Goal: Task Accomplishment & Management: Use online tool/utility

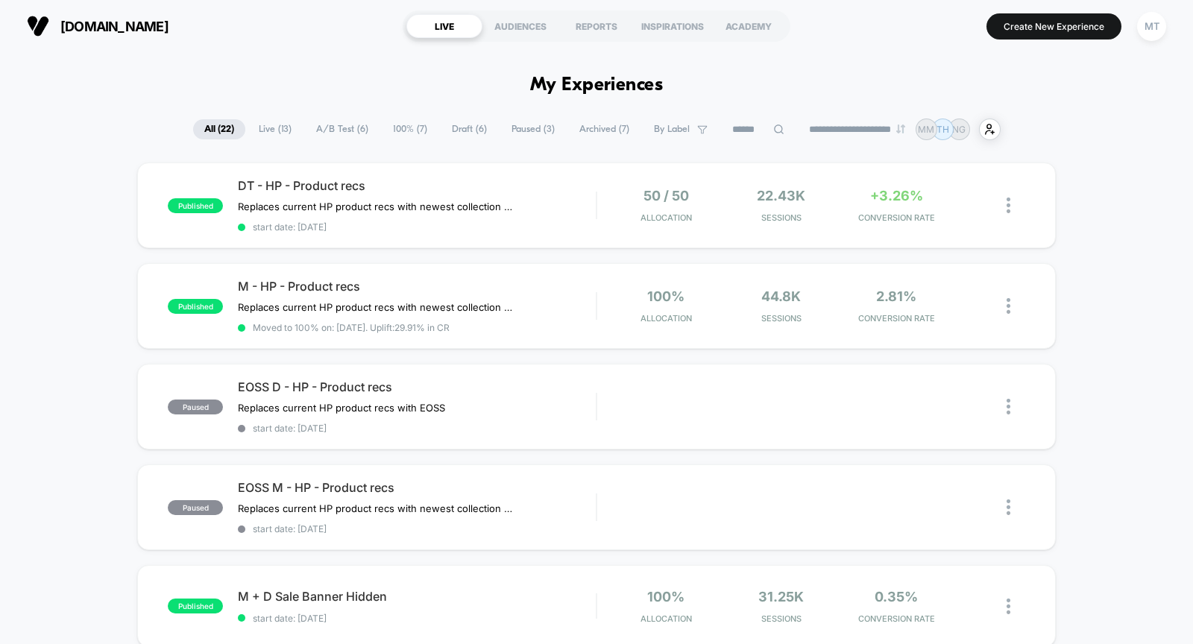
click at [333, 133] on span "A/B Test ( 6 )" at bounding box center [342, 129] width 75 height 20
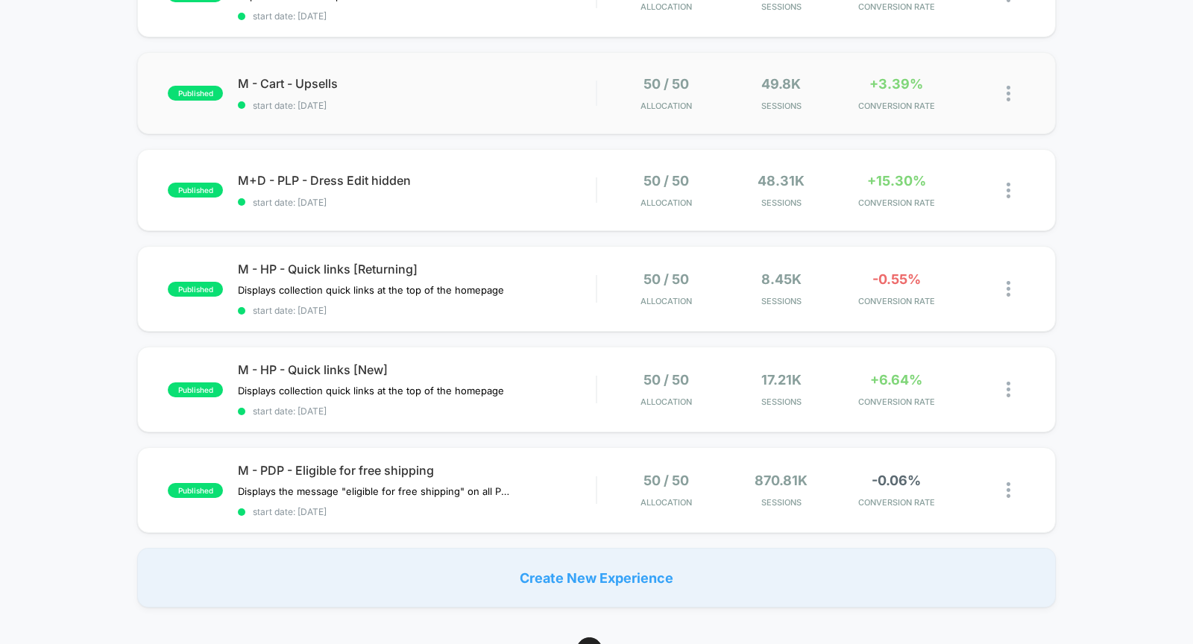
scroll to position [359, 0]
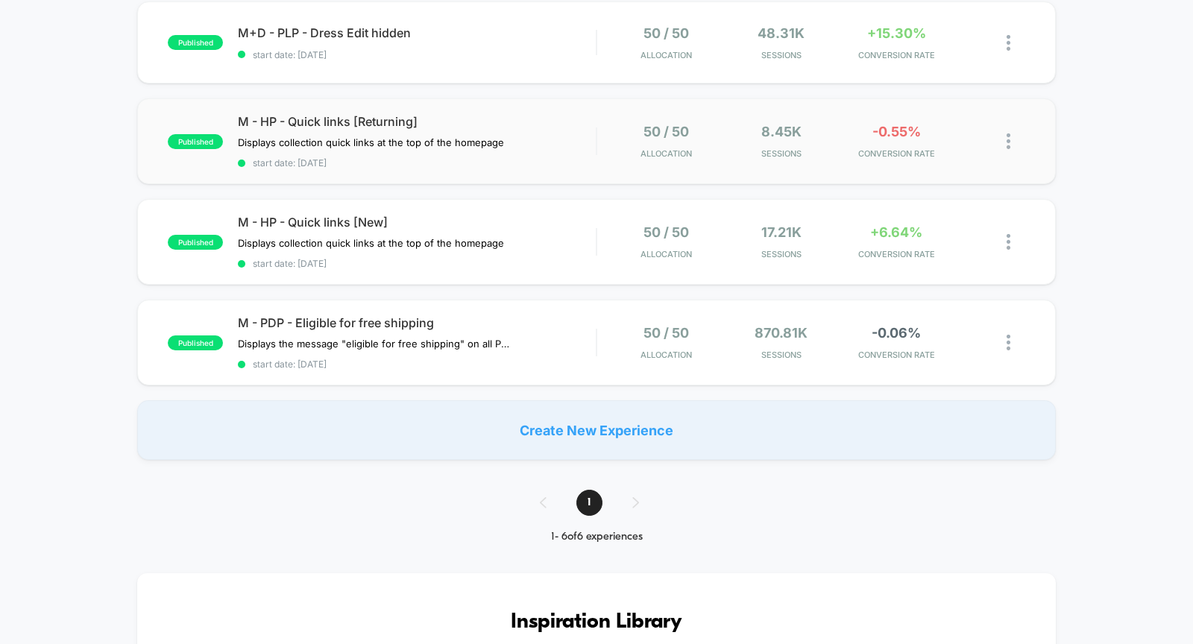
drag, startPoint x: 1138, startPoint y: 331, endPoint x: 1024, endPoint y: 158, distance: 207.2
click at [1024, 158] on div "published DT - HP - Product recs Replaces current HP product recs with newest c…" at bounding box center [596, 132] width 1193 height 656
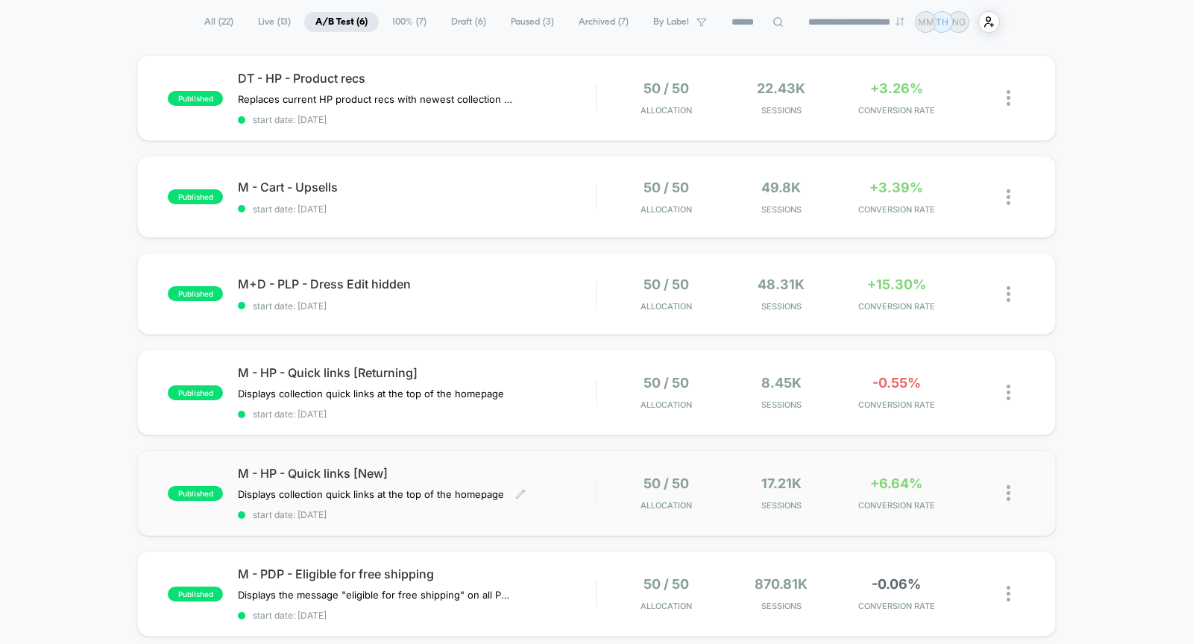
scroll to position [0, 0]
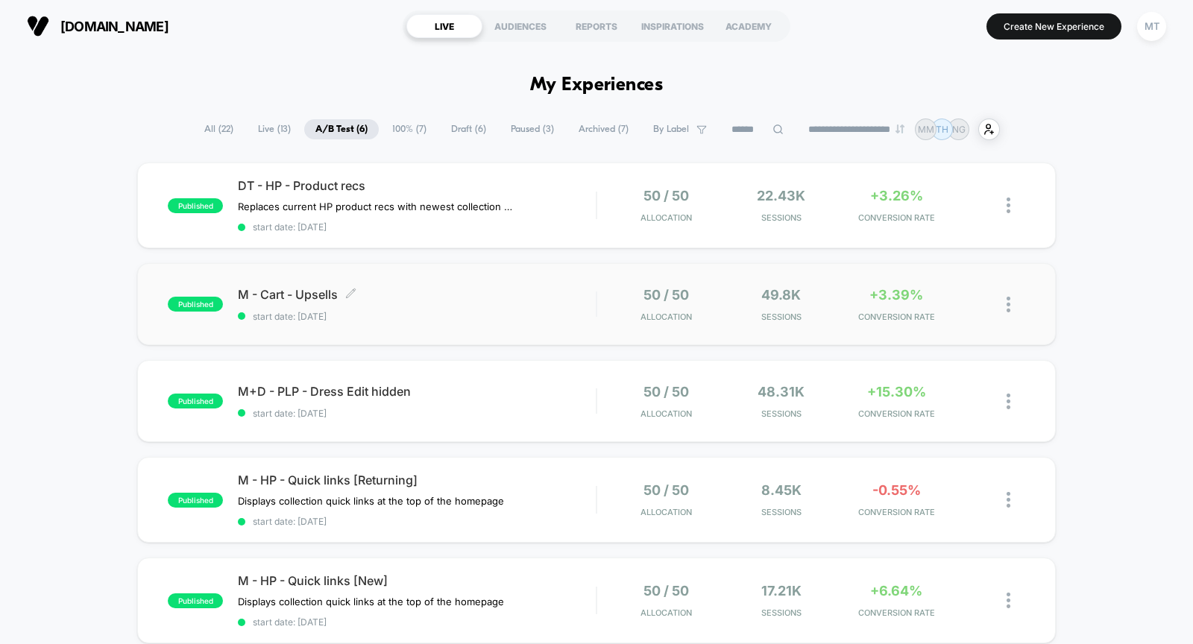
drag, startPoint x: 100, startPoint y: 168, endPoint x: 428, endPoint y: 315, distance: 359.4
click at [428, 315] on div "published DT - HP - Product recs Replaces current HP product recs with newest c…" at bounding box center [596, 491] width 1193 height 656
click at [998, 200] on div at bounding box center [1002, 205] width 46 height 35
click at [1006, 204] on div at bounding box center [1002, 205] width 46 height 35
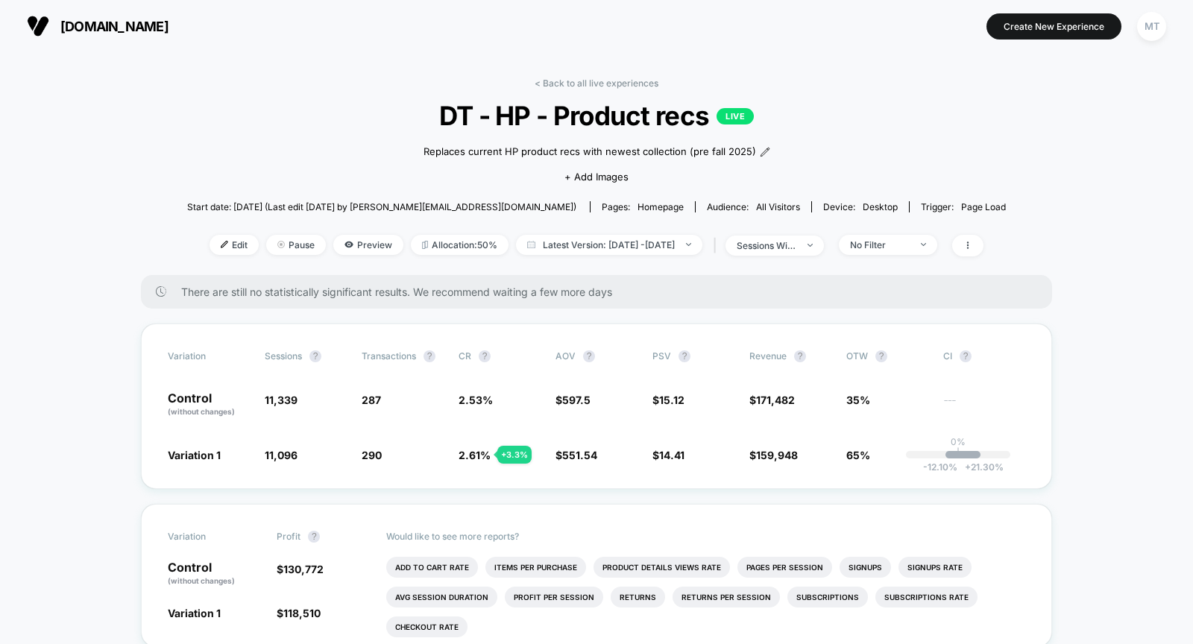
click at [590, 114] on span "DT - HP - Product recs LIVE" at bounding box center [596, 115] width 737 height 31
copy span "DT - HP - Product recs"
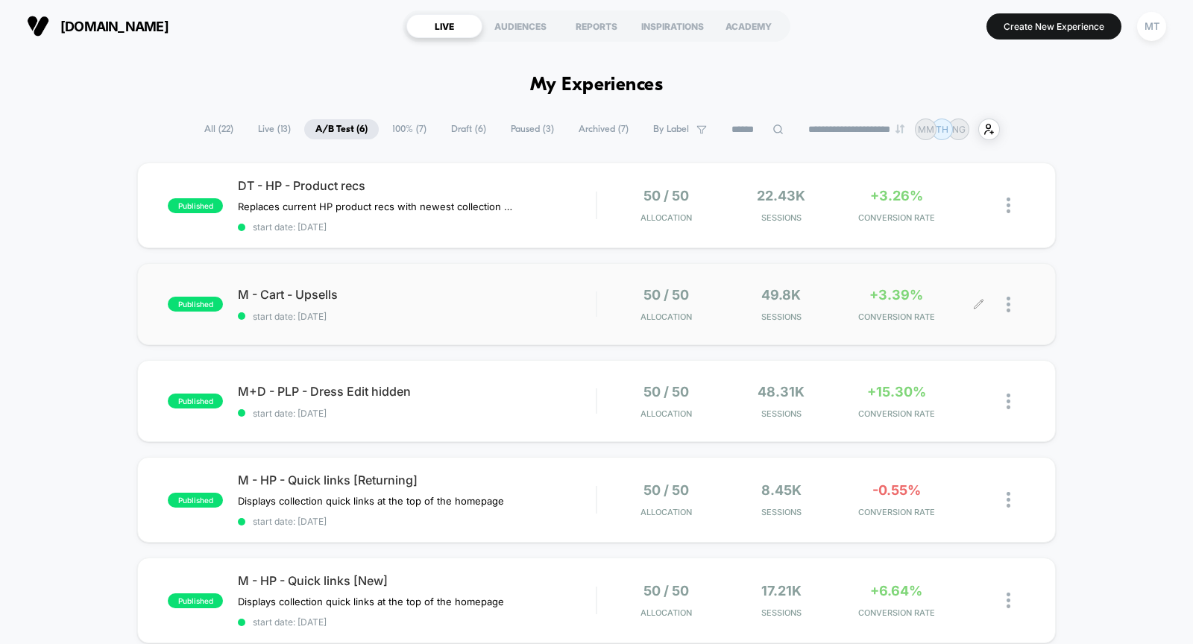
click at [1012, 304] on div at bounding box center [1015, 304] width 19 height 35
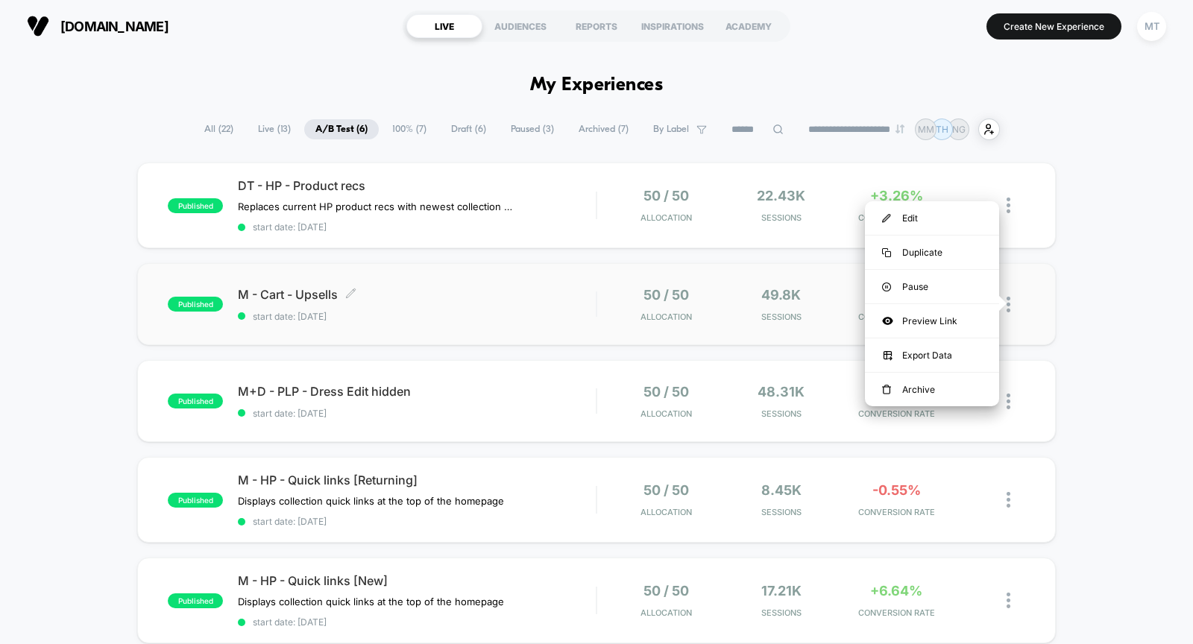
click at [486, 294] on span "M - Cart - Upsells Click to edit experience details" at bounding box center [417, 294] width 358 height 15
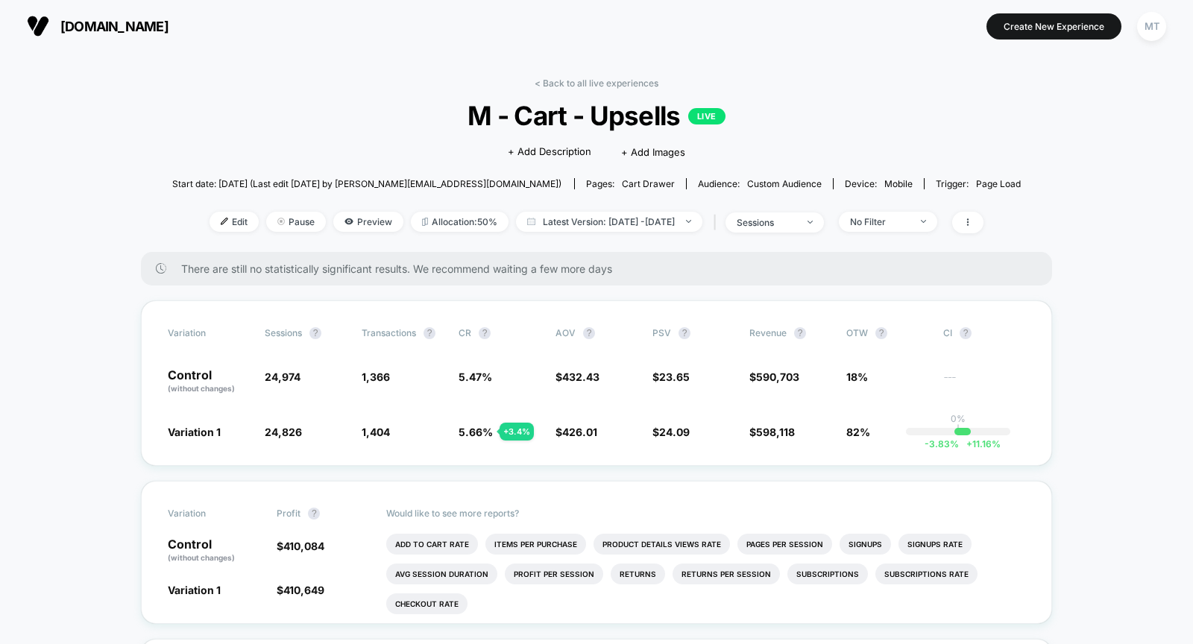
click at [490, 119] on span "M - Cart - Upsells LIVE" at bounding box center [597, 115] width 764 height 31
copy span "M - Cart - Upsells"
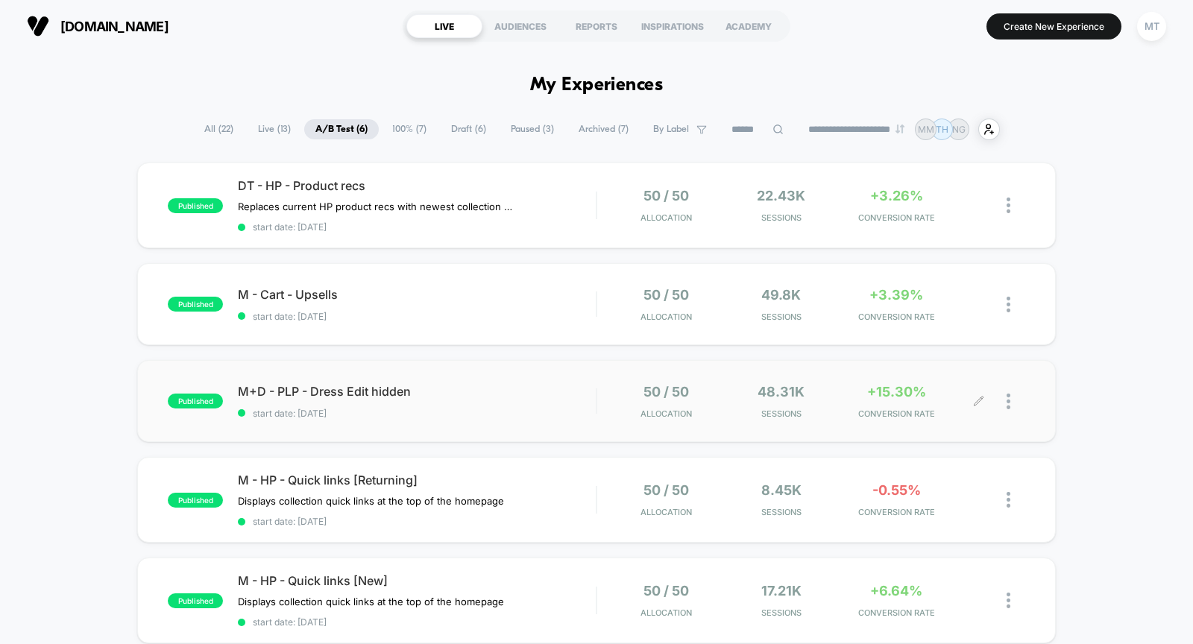
click at [968, 401] on div at bounding box center [968, 401] width 22 height 35
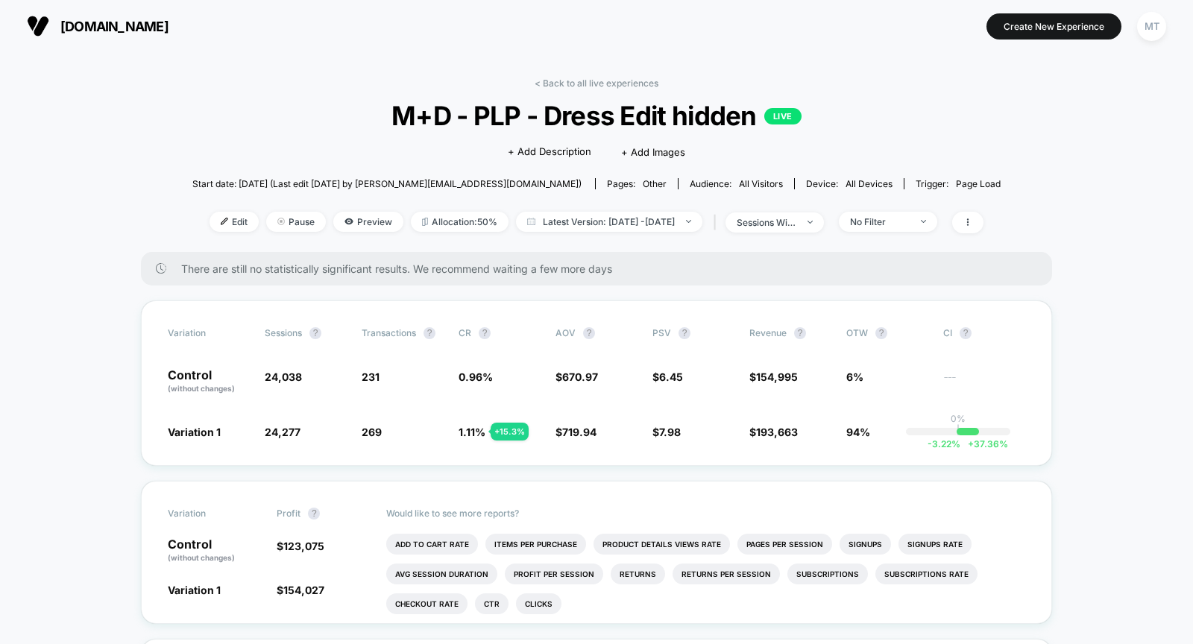
click at [513, 103] on span "M+D - PLP - Dress Edit hidden LIVE" at bounding box center [596, 115] width 727 height 31
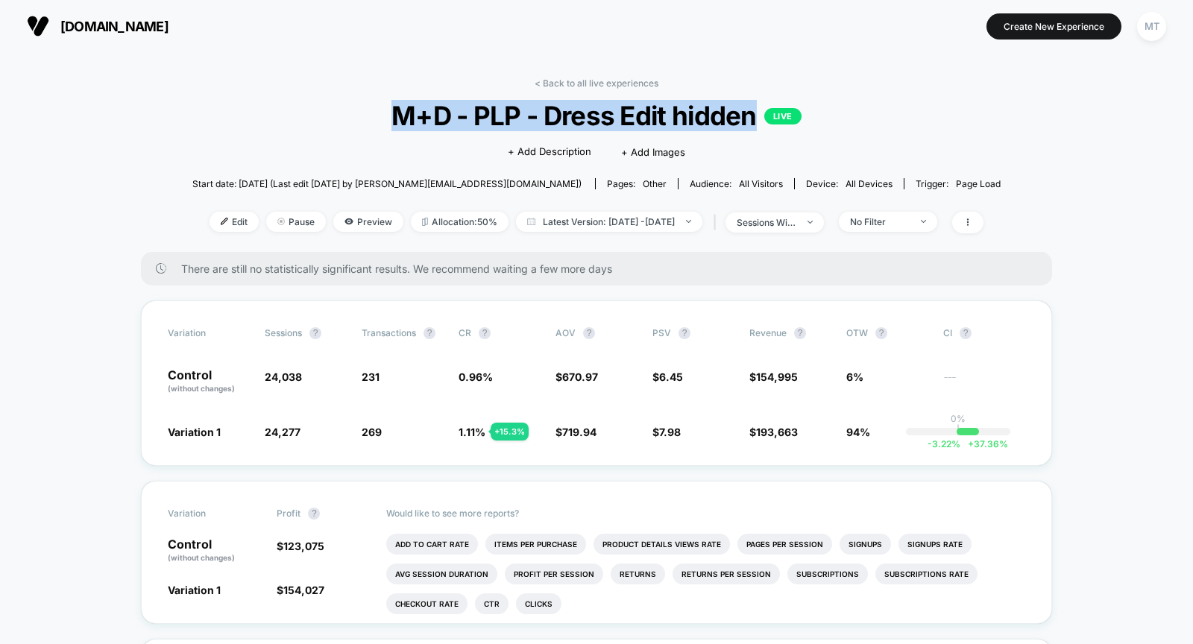
click at [513, 103] on span "M+D - PLP - Dress Edit hidden LIVE" at bounding box center [596, 115] width 727 height 31
copy span "M+D - PLP - Dress Edit hidden"
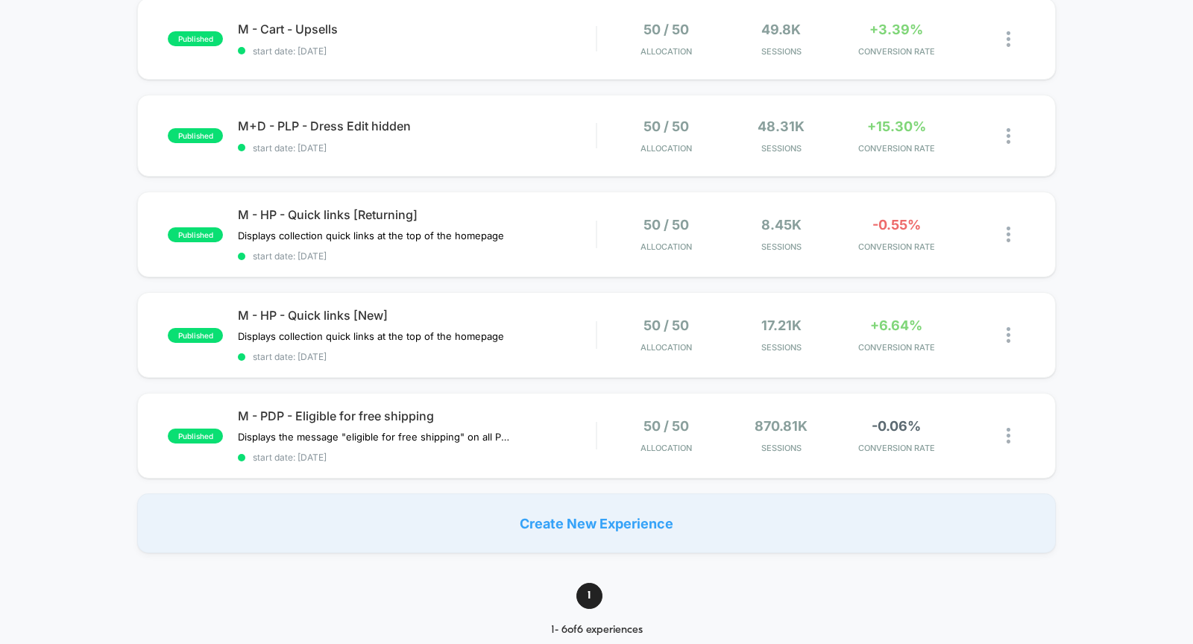
scroll to position [270, 0]
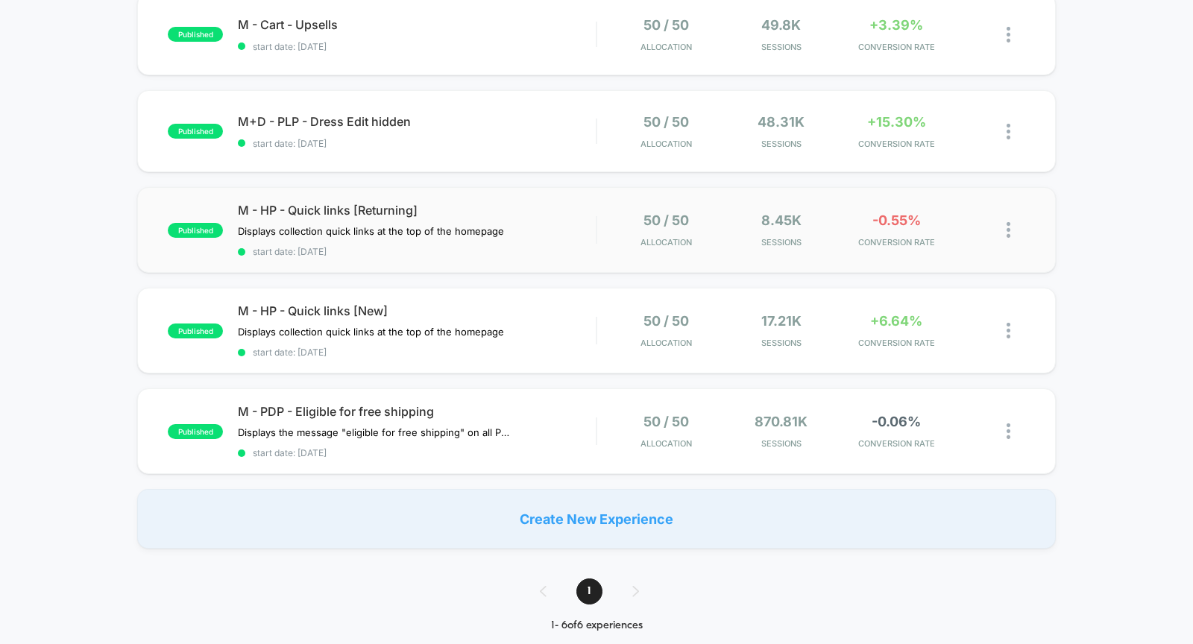
click at [602, 206] on div "published M - HP - Quick links [Returning] Displays collection quick links at t…" at bounding box center [596, 230] width 918 height 86
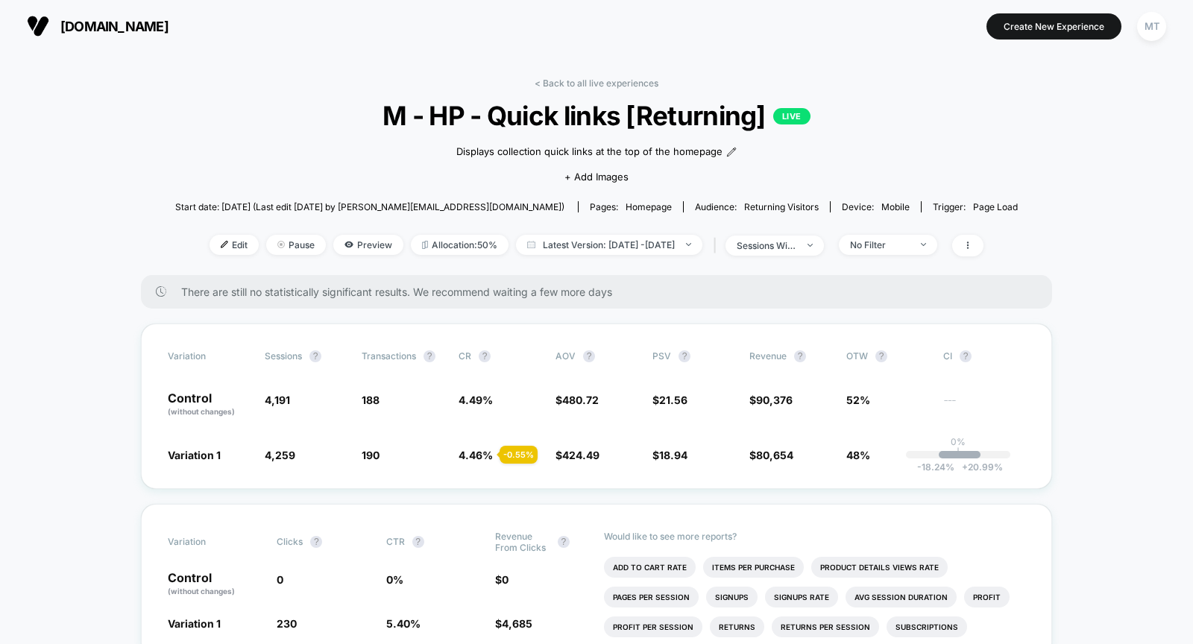
click at [569, 108] on span "M - HP - Quick links [Returning] LIVE" at bounding box center [597, 115] width 758 height 31
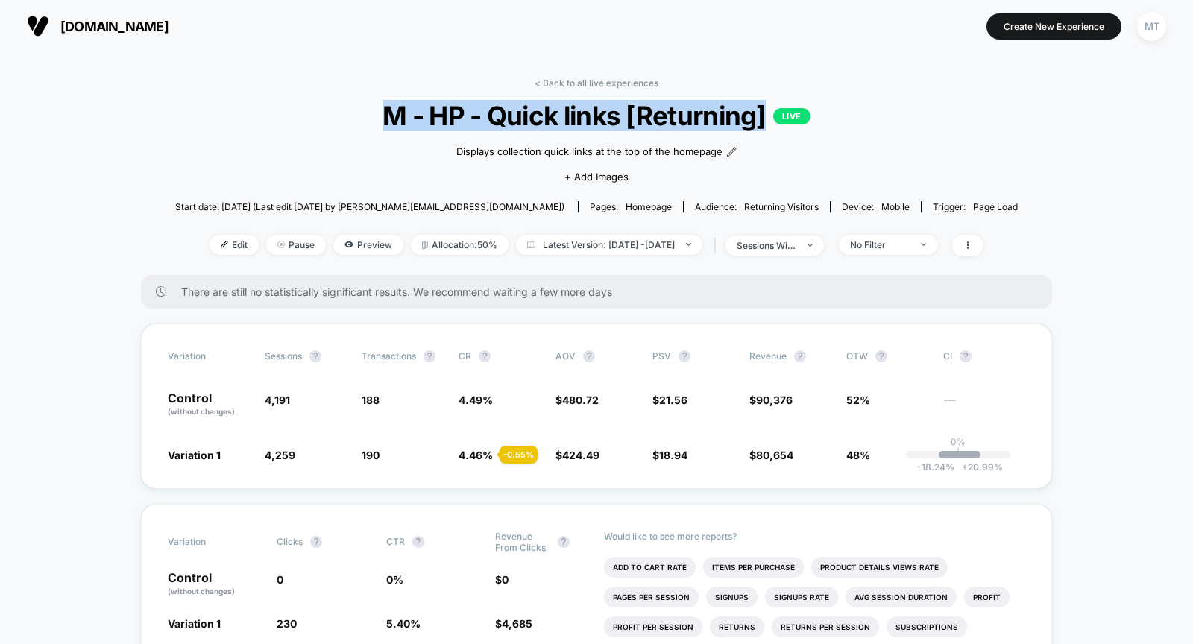
click at [569, 108] on span "M - HP - Quick links [Returning] LIVE" at bounding box center [597, 115] width 758 height 31
copy span "M - HP - Quick links [Returning]"
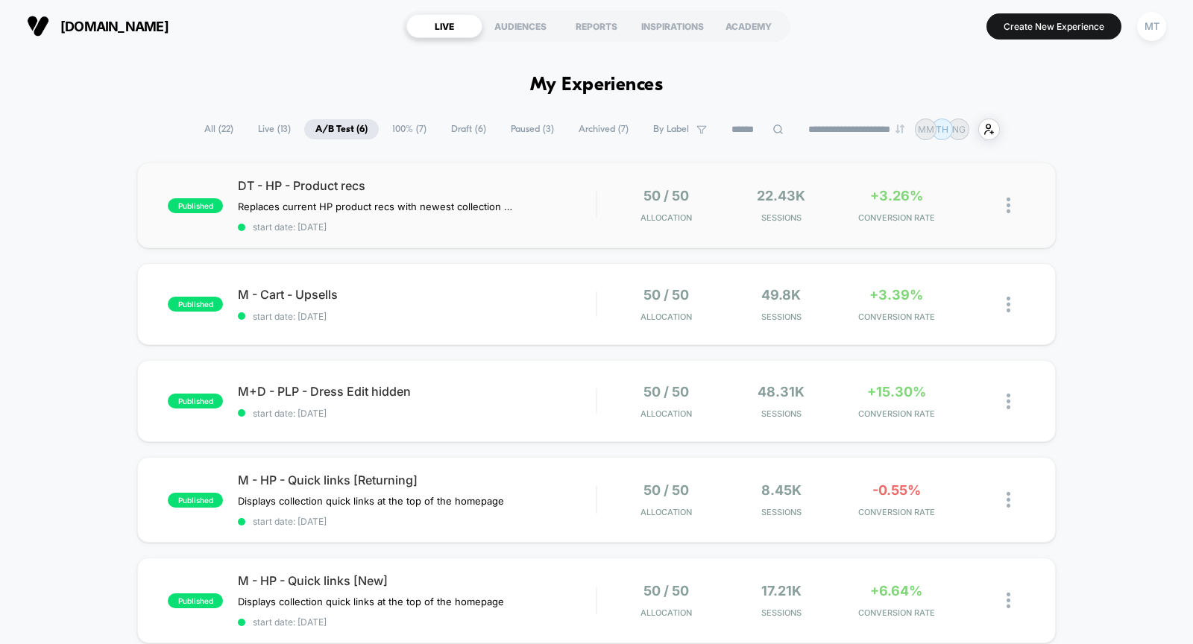
scroll to position [106, 0]
